Goal: Transaction & Acquisition: Purchase product/service

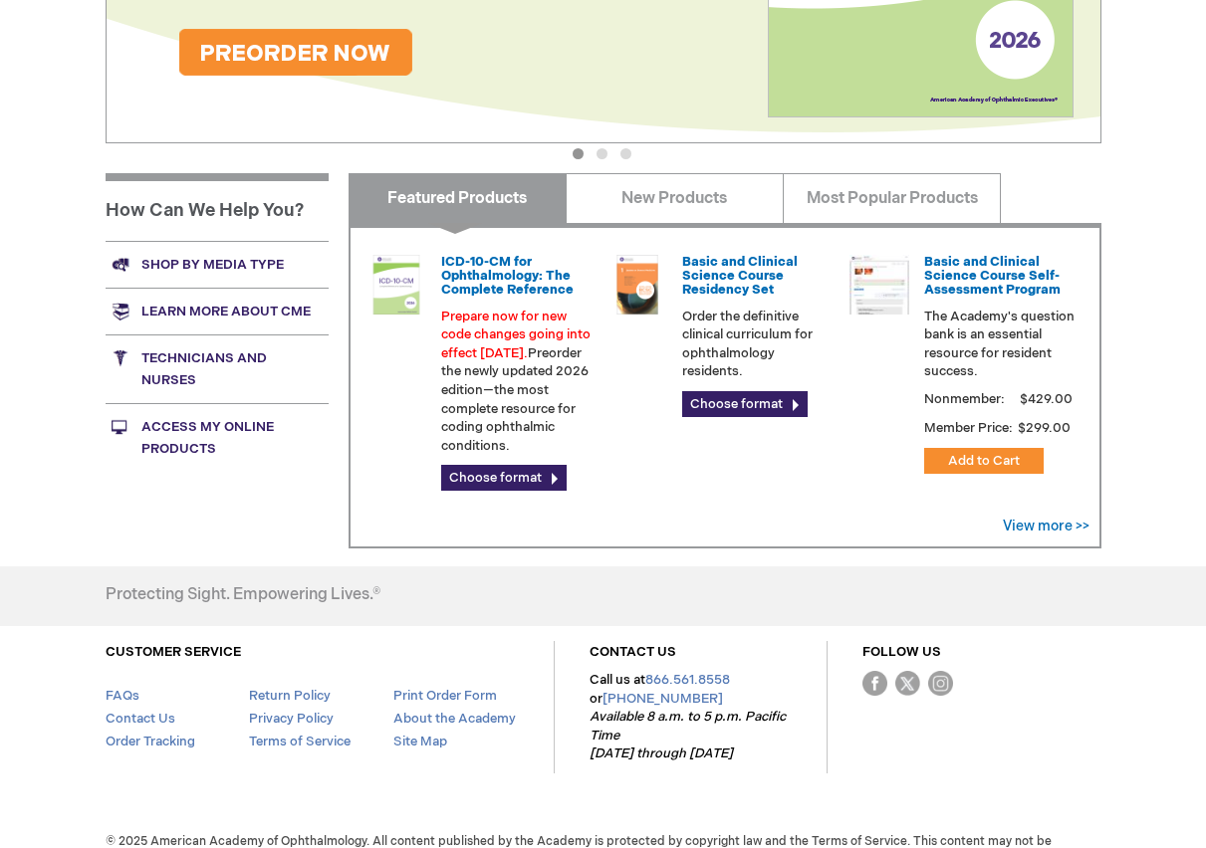
scroll to position [572, 0]
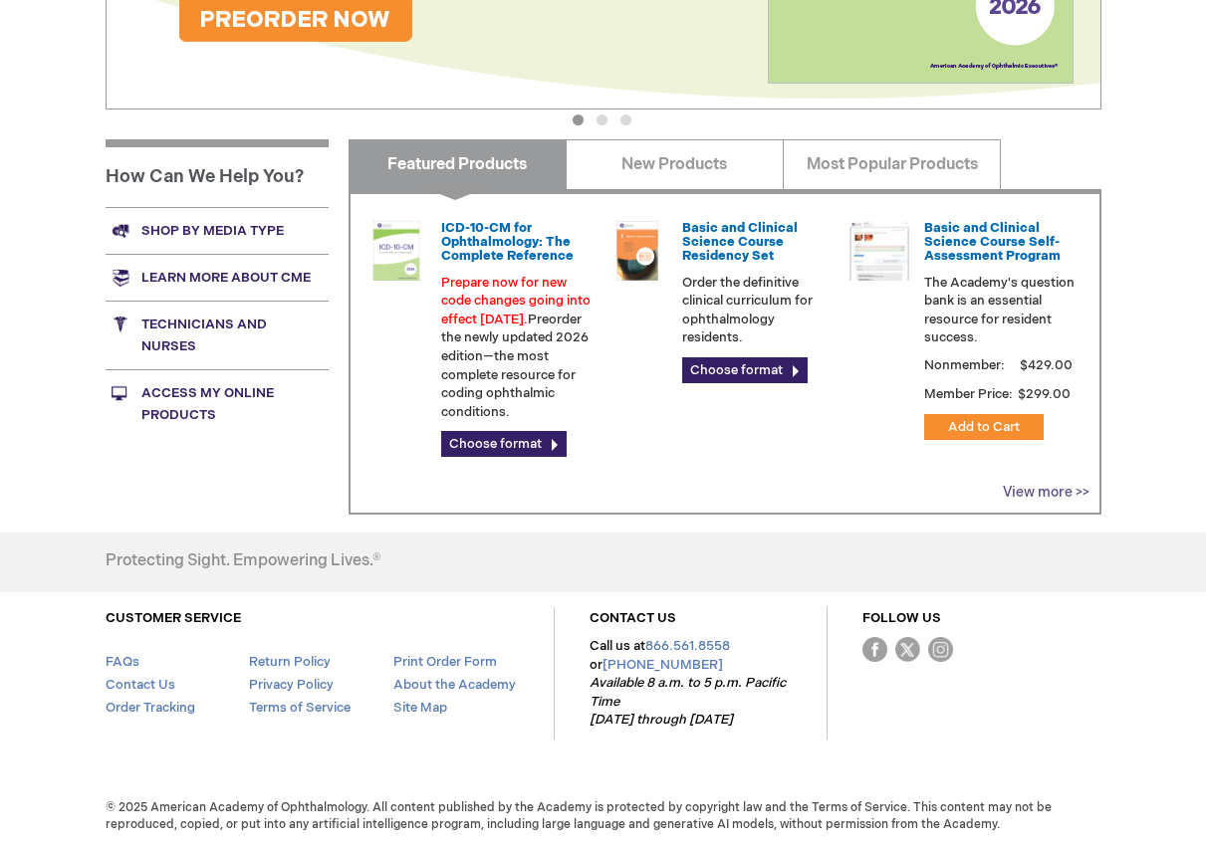
click at [1027, 494] on link "View more >>" at bounding box center [1046, 492] width 87 height 17
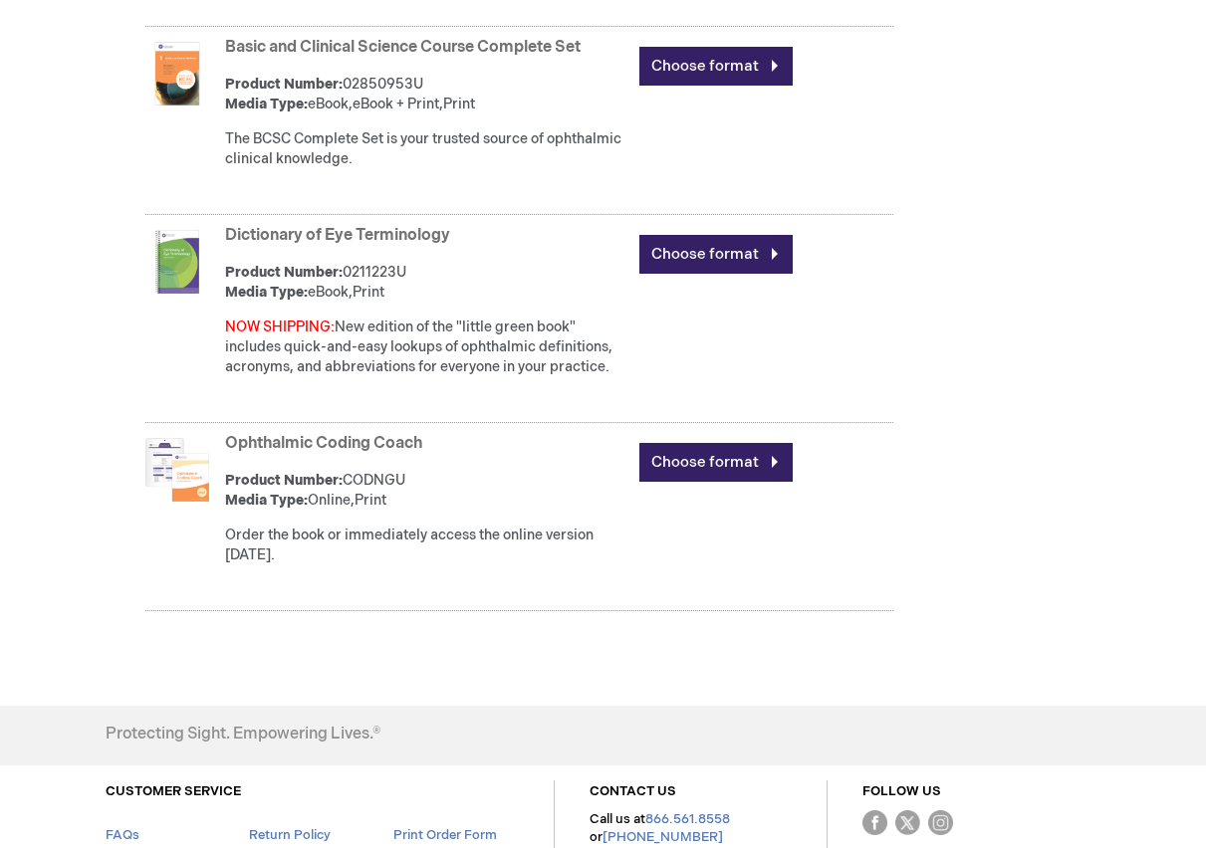
scroll to position [1494, 0]
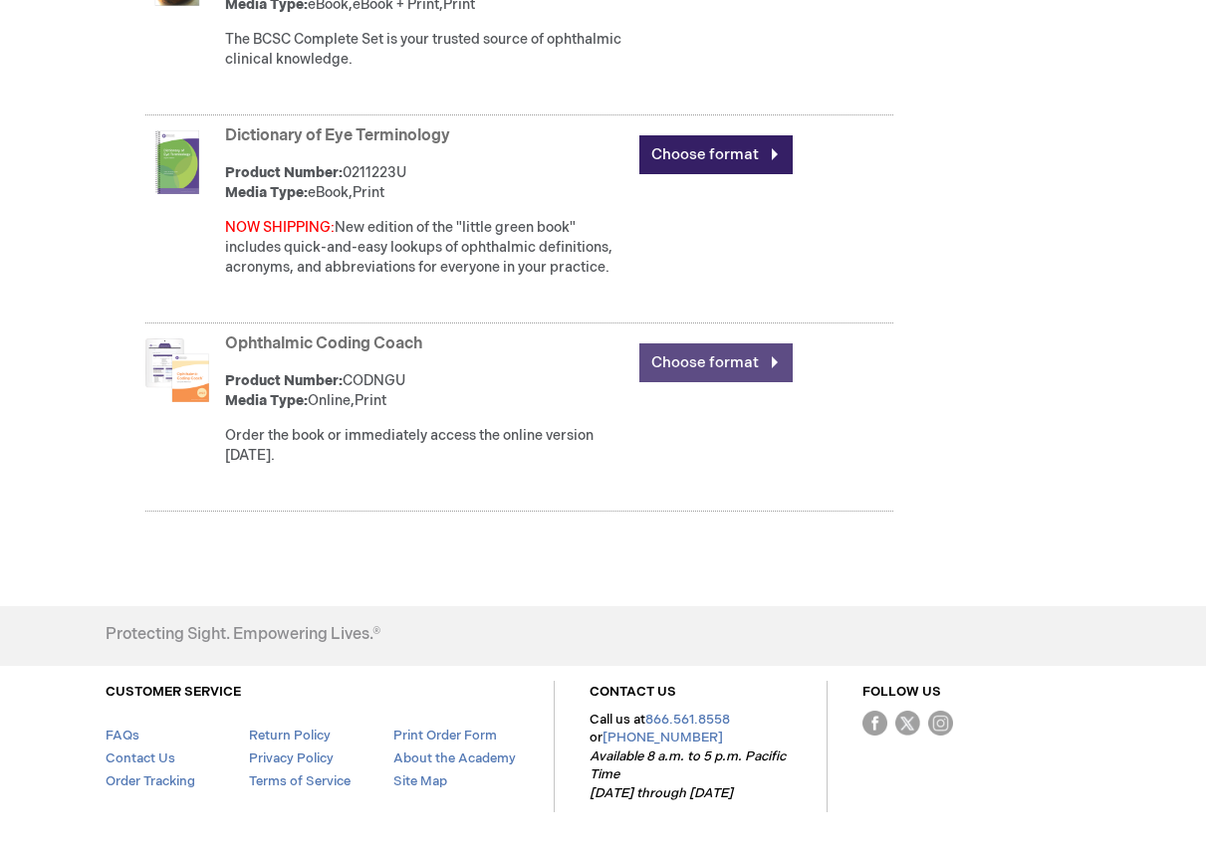
click at [730, 368] on link "Choose format" at bounding box center [715, 363] width 153 height 39
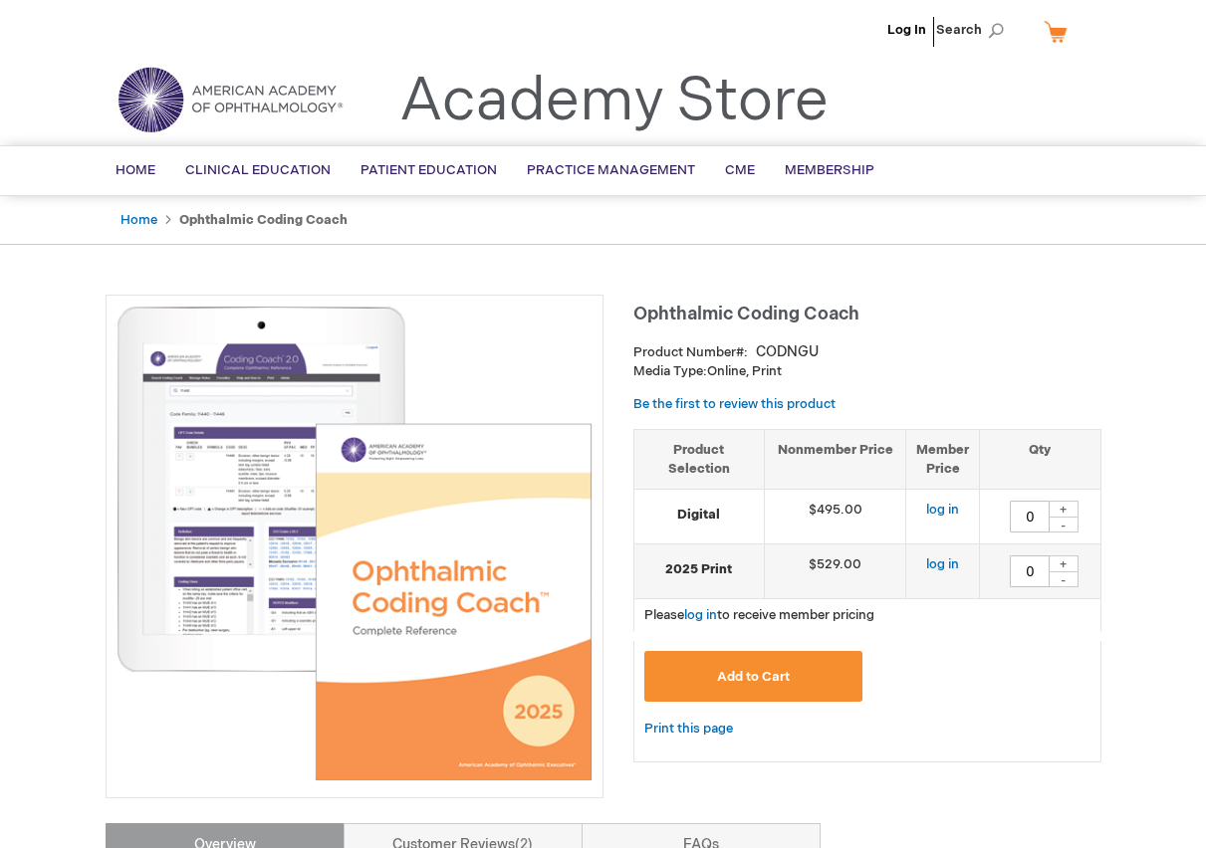
click at [258, 439] on img at bounding box center [354, 544] width 476 height 476
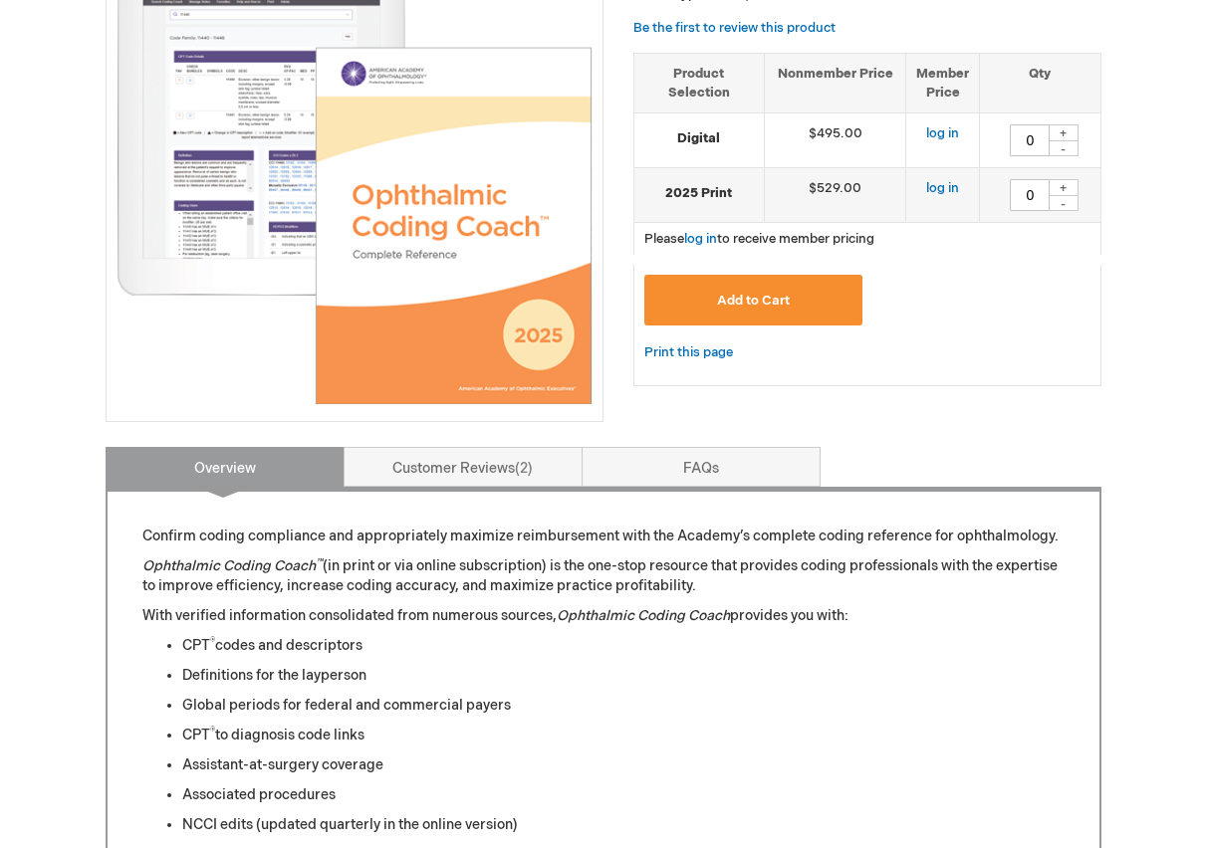
scroll to position [398, 0]
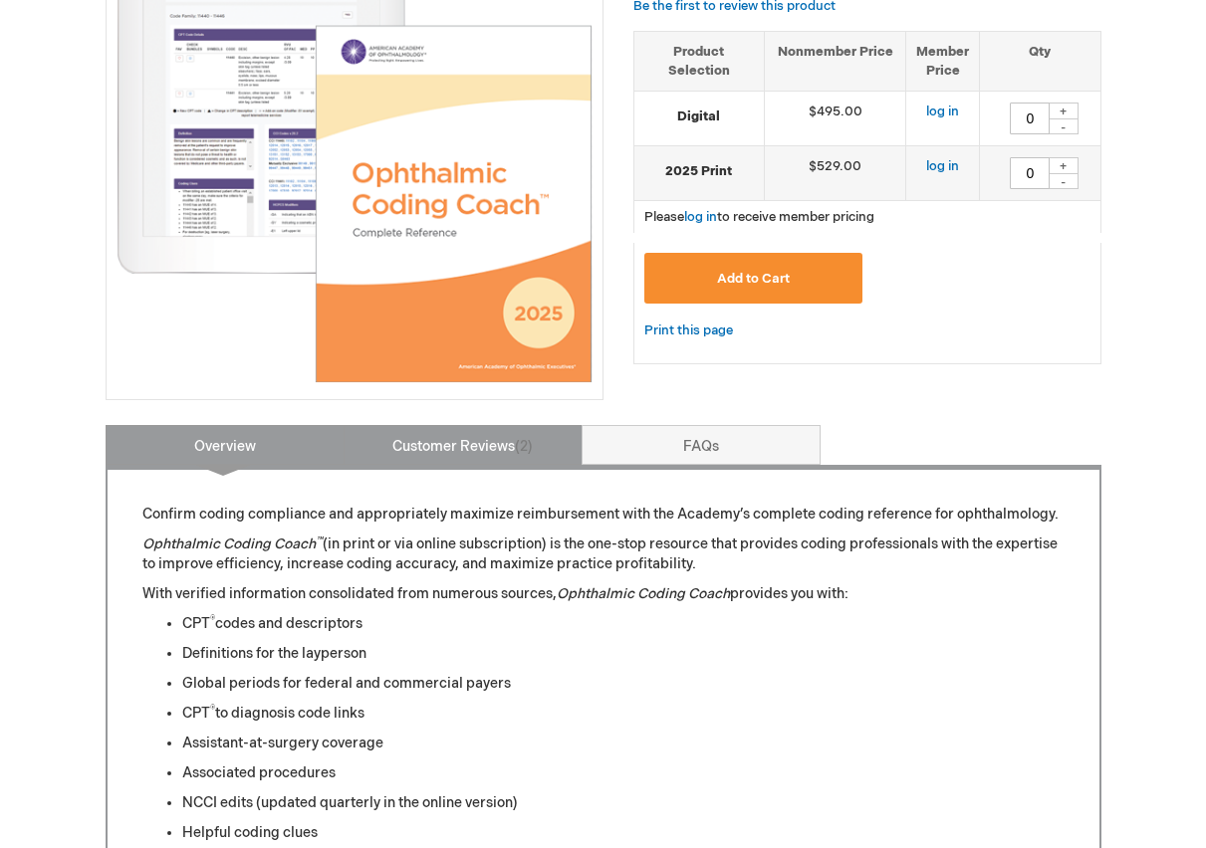
click at [469, 435] on link "Customer Reviews 2" at bounding box center [463, 445] width 239 height 40
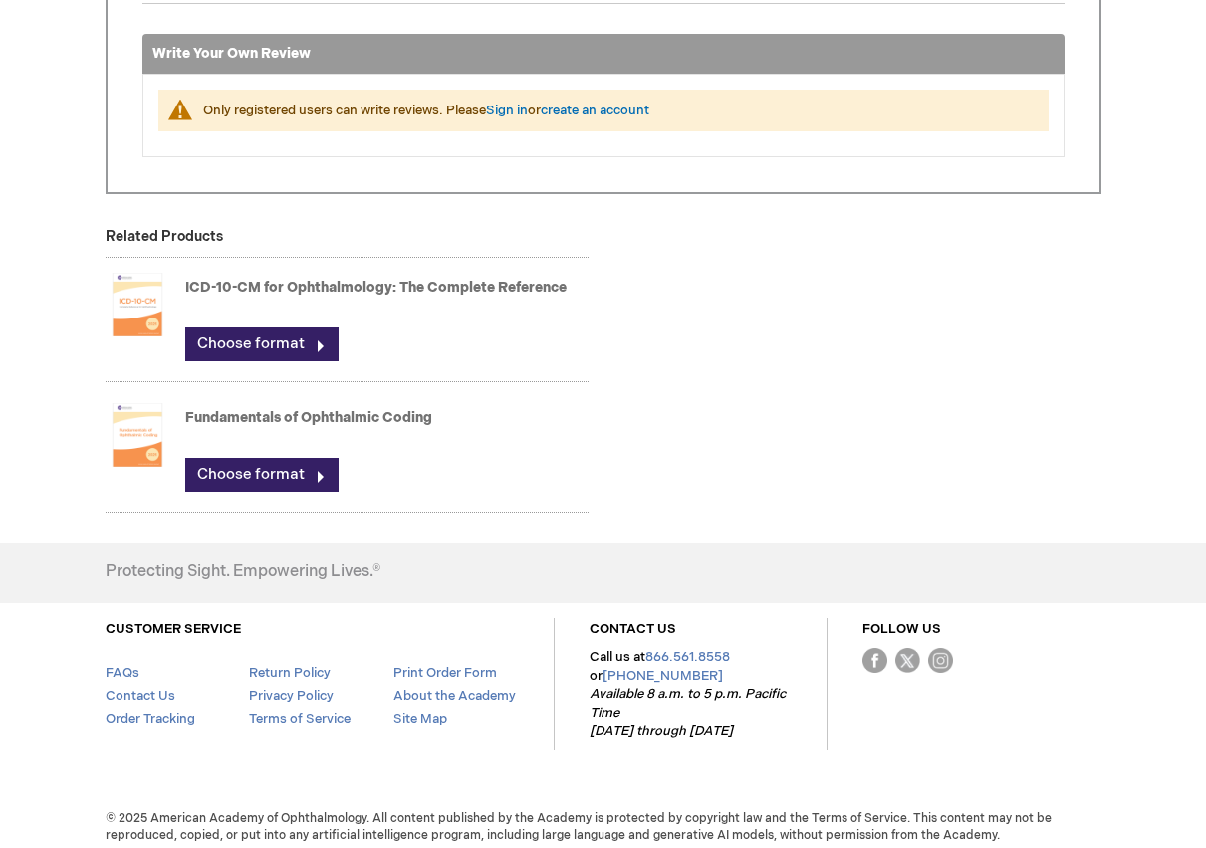
scroll to position [1404, 0]
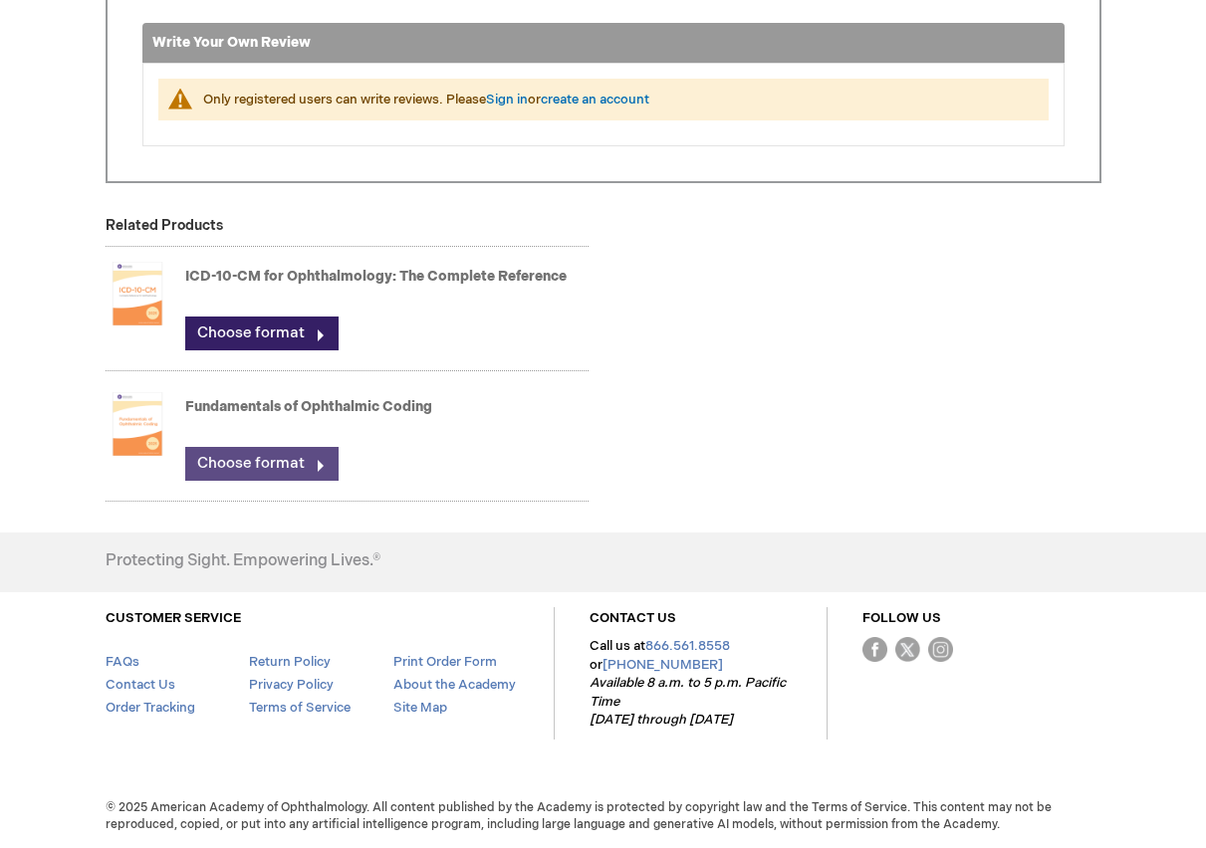
click at [264, 473] on link "Choose format" at bounding box center [261, 464] width 153 height 34
